Goal: Transaction & Acquisition: Purchase product/service

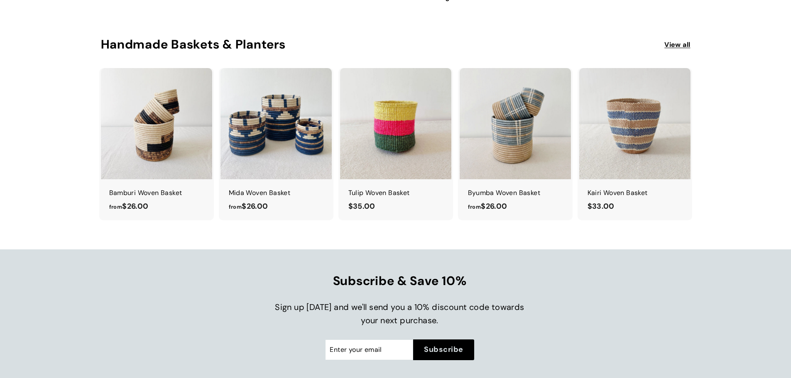
scroll to position [69, 0]
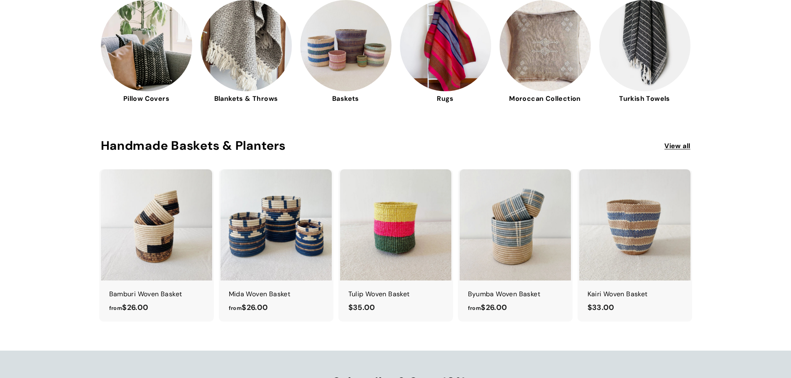
click at [142, 24] on img at bounding box center [146, 45] width 91 height 91
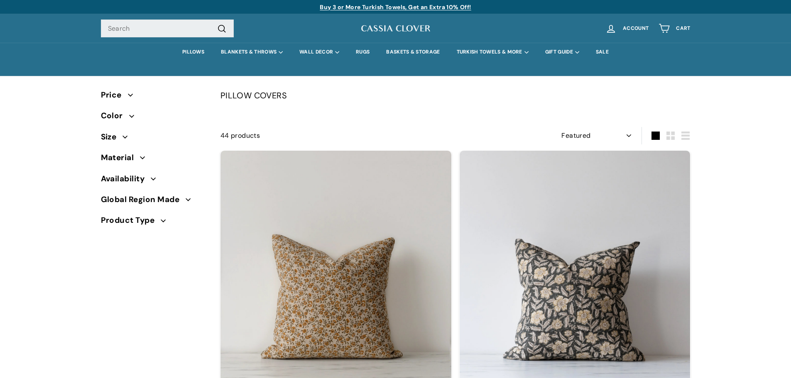
select select "manual"
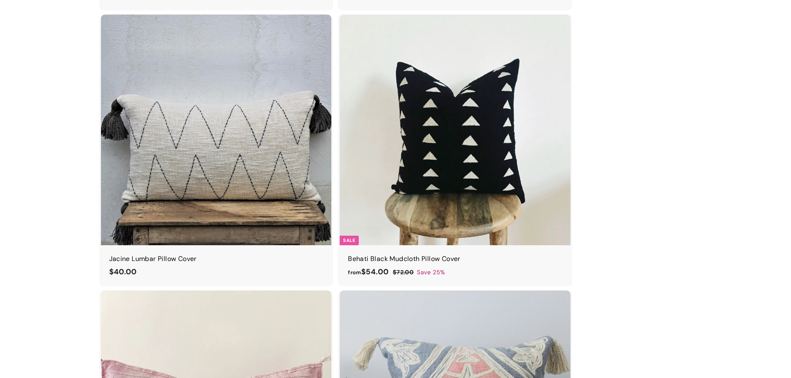
scroll to position [3661, 0]
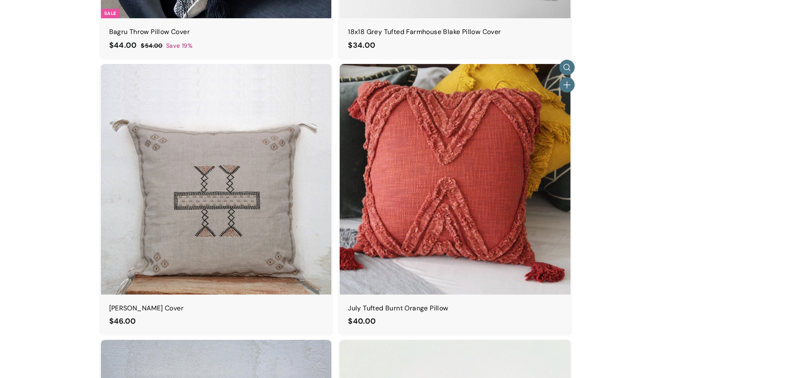
click at [546, 214] on img at bounding box center [455, 179] width 231 height 231
